Goal: Information Seeking & Learning: Find specific fact

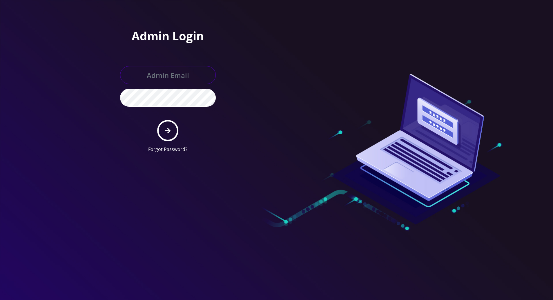
type input "tracy@teltik.com"
click at [169, 133] on icon "submit" at bounding box center [168, 131] width 6 height 6
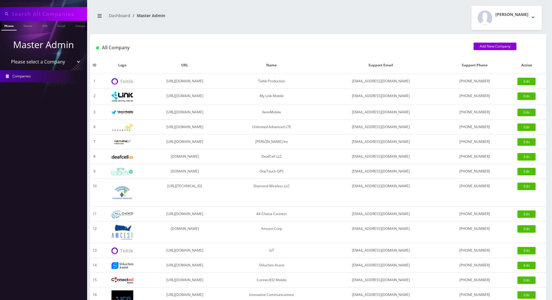
scroll to position [0, 3]
click at [65, 13] on input "text" at bounding box center [49, 13] width 74 height 11
paste input "[PERSON_NAME]"
type input "[PERSON_NAME]"
click at [25, 28] on link "Name" at bounding box center [25, 26] width 15 height 10
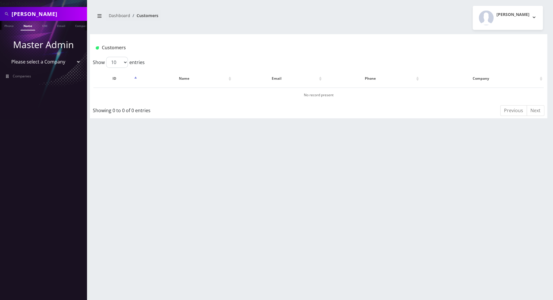
drag, startPoint x: 26, startPoint y: 28, endPoint x: 25, endPoint y: 32, distance: 4.4
click at [26, 28] on link "Name" at bounding box center [28, 26] width 15 height 10
drag, startPoint x: 60, startPoint y: 13, endPoint x: -1, endPoint y: 12, distance: 61.8
click at [0, 12] on html "Search Mode: Global Thomas Weakley Phone Name SIM Email Company Customer Master…" at bounding box center [276, 150] width 553 height 300
paste input "tomweaks@gmail.com"
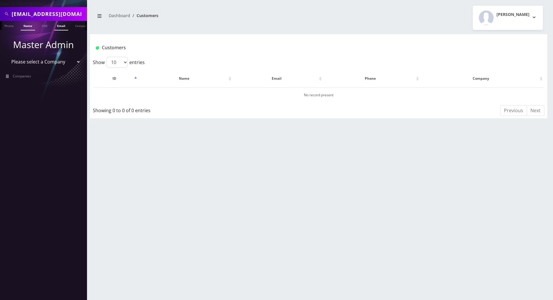
type input "tomweaks@gmail.com"
click at [62, 26] on link "Email" at bounding box center [61, 26] width 14 height 10
click at [63, 25] on link "Email" at bounding box center [61, 26] width 14 height 10
drag, startPoint x: 78, startPoint y: 14, endPoint x: 5, endPoint y: 12, distance: 73.7
click at [5, 12] on div "[EMAIL_ADDRESS][DOMAIN_NAME]" at bounding box center [43, 13] width 84 height 11
